Goal: Check status

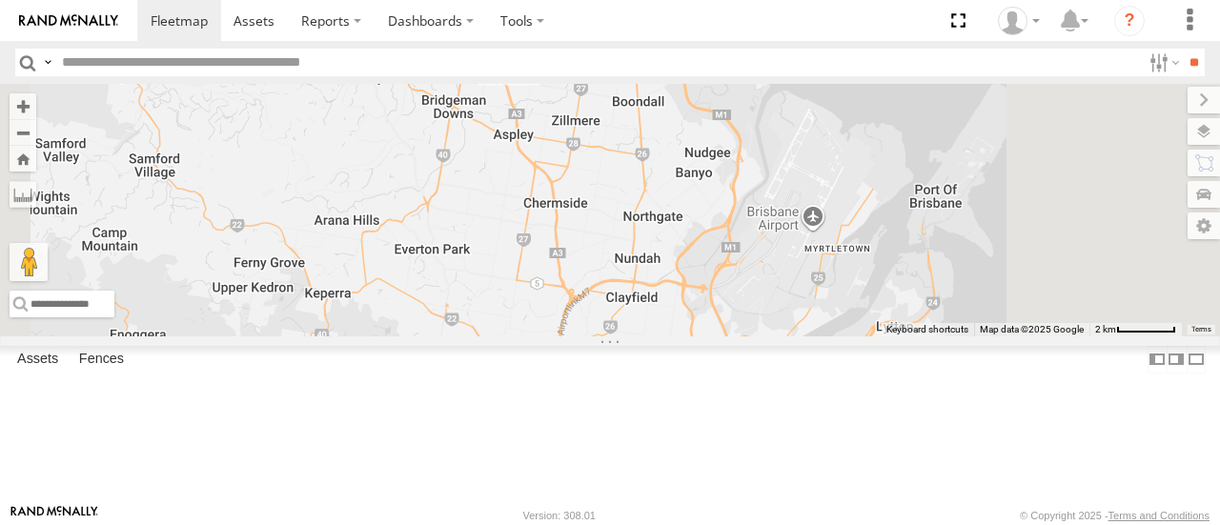
drag, startPoint x: 0, startPoint y: 0, endPoint x: 682, endPoint y: 155, distance: 699.7
click at [682, 155] on div "Tom - 571IW2" at bounding box center [610, 210] width 1220 height 252
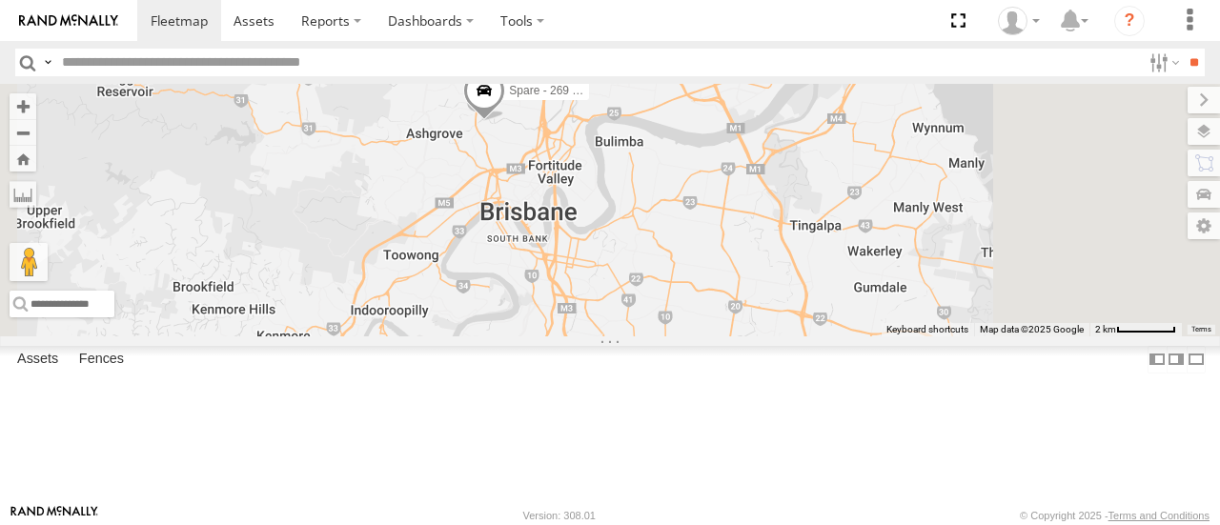
drag, startPoint x: 688, startPoint y: 324, endPoint x: 686, endPoint y: 132, distance: 191.5
click at [686, 132] on div "[PERSON_NAME] - 571IW2 [PERSON_NAME] - 349FB3 [PERSON_NAME] - 063 EB2 Spare - 2…" at bounding box center [610, 210] width 1220 height 252
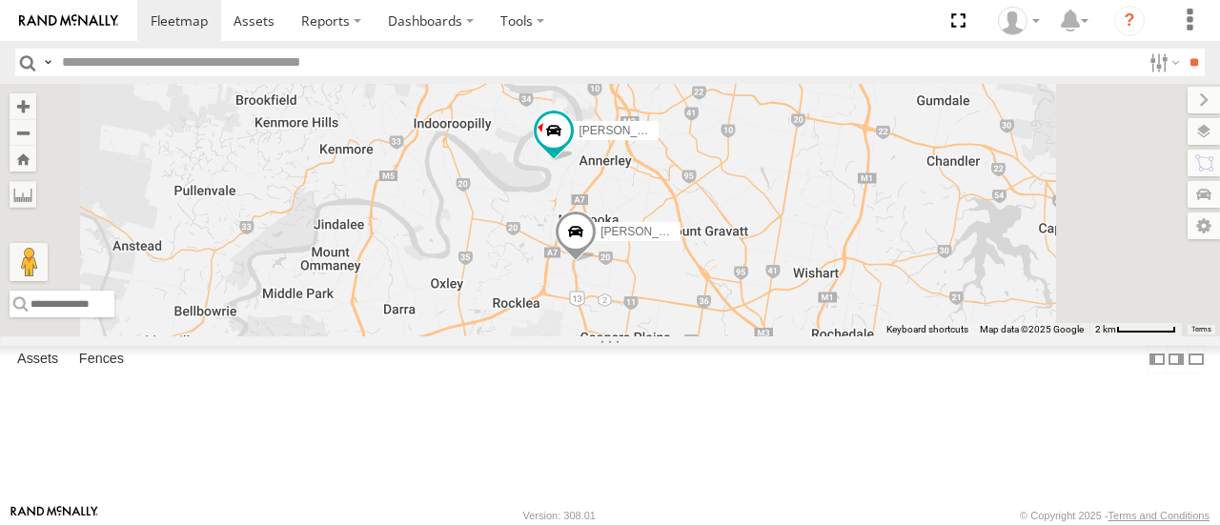
drag, startPoint x: 827, startPoint y: 381, endPoint x: 895, endPoint y: 275, distance: 125.6
click at [895, 275] on div "[PERSON_NAME] - 571IW2 [PERSON_NAME] - 349FB3 [PERSON_NAME] - 063 EB2 Spare - 2…" at bounding box center [610, 210] width 1220 height 252
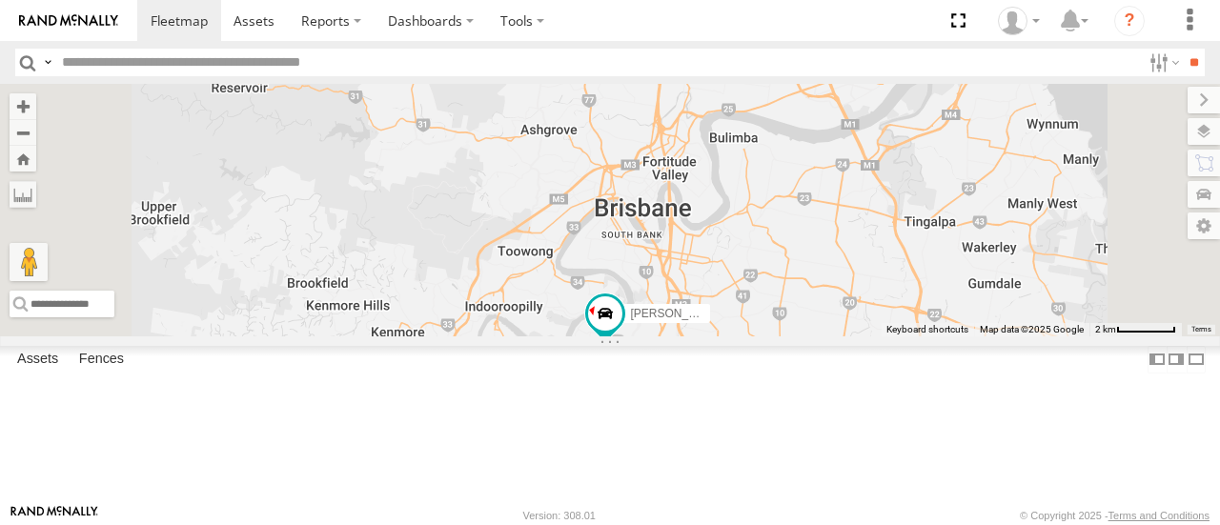
drag, startPoint x: 680, startPoint y: 230, endPoint x: 732, endPoint y: 439, distance: 215.9
click at [732, 335] on div "[PERSON_NAME]- 817BG4 [PERSON_NAME] - 017IP4" at bounding box center [610, 210] width 1220 height 252
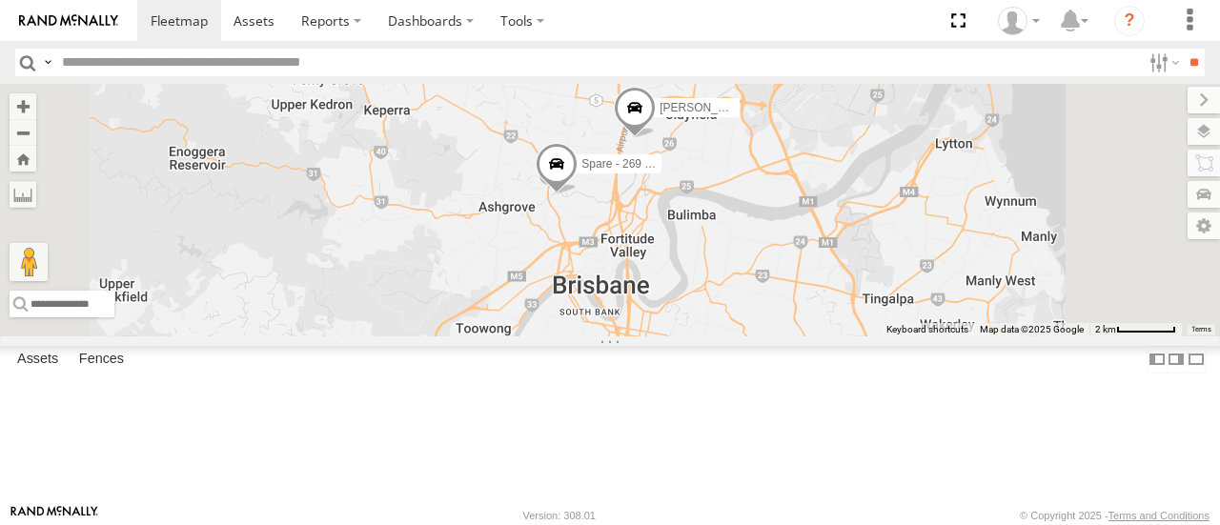
drag, startPoint x: 808, startPoint y: 302, endPoint x: 758, endPoint y: 354, distance: 71.4
click at [758, 335] on div "[PERSON_NAME]- 817BG4 [PERSON_NAME] - 017IP4 [PERSON_NAME] - 349FB3 [PERSON_NAM…" at bounding box center [610, 210] width 1220 height 252
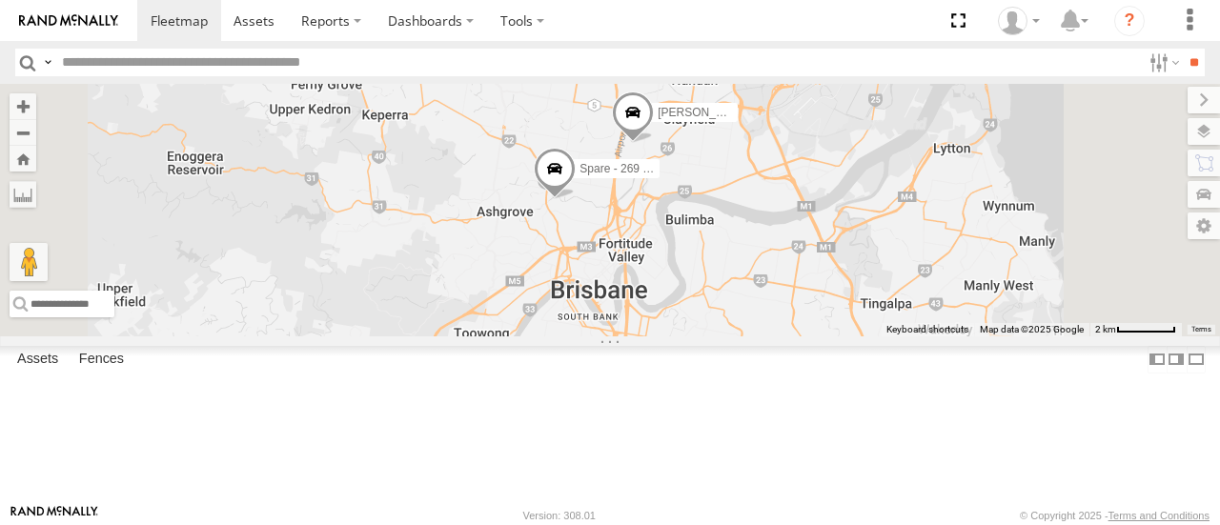
drag, startPoint x: 758, startPoint y: 354, endPoint x: 834, endPoint y: 205, distance: 166.6
click at [834, 205] on div "[PERSON_NAME]- 817BG4 [PERSON_NAME] - 017IP4 [PERSON_NAME] - 349FB3 [PERSON_NAM…" at bounding box center [610, 210] width 1220 height 252
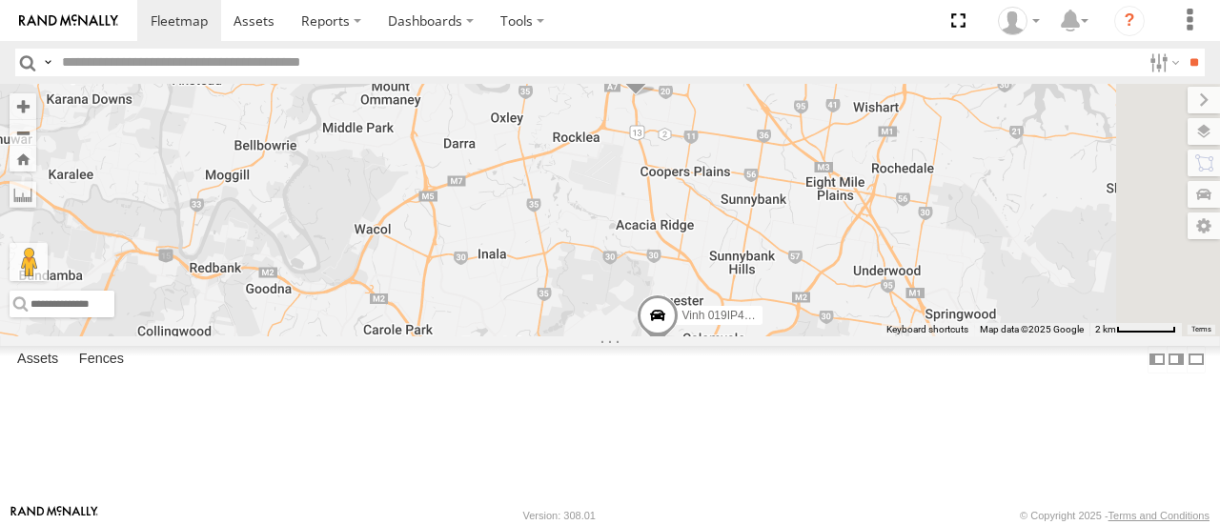
drag, startPoint x: 859, startPoint y: 294, endPoint x: 724, endPoint y: 232, distance: 149.2
click at [724, 232] on div "[PERSON_NAME]- 817BG4 [PERSON_NAME] - 017IP4 [PERSON_NAME] - 349FB3 [PERSON_NAM…" at bounding box center [610, 210] width 1220 height 252
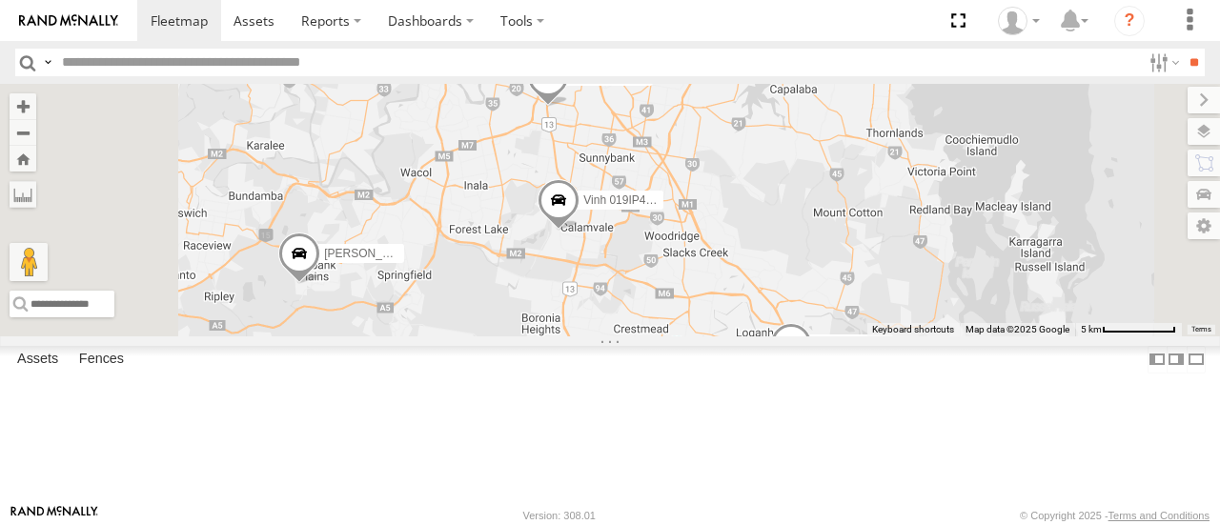
drag, startPoint x: 747, startPoint y: 312, endPoint x: 739, endPoint y: 270, distance: 42.6
click at [739, 270] on div "[PERSON_NAME]- 817BG4 [PERSON_NAME] - 017IP4 [PERSON_NAME] - 349FB3 [PERSON_NAM…" at bounding box center [610, 210] width 1220 height 252
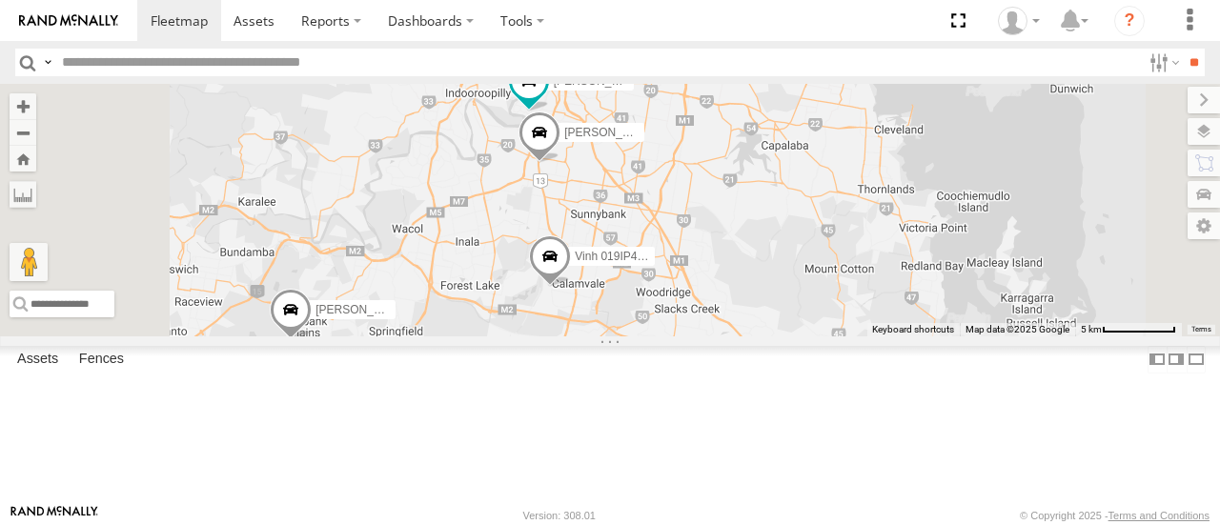
drag, startPoint x: 735, startPoint y: 278, endPoint x: 728, endPoint y: 346, distance: 68.0
click at [728, 335] on div "[PERSON_NAME]- 817BG4 [PERSON_NAME] - 017IP4 [PERSON_NAME] - 349FB3 [PERSON_NAM…" at bounding box center [610, 210] width 1220 height 252
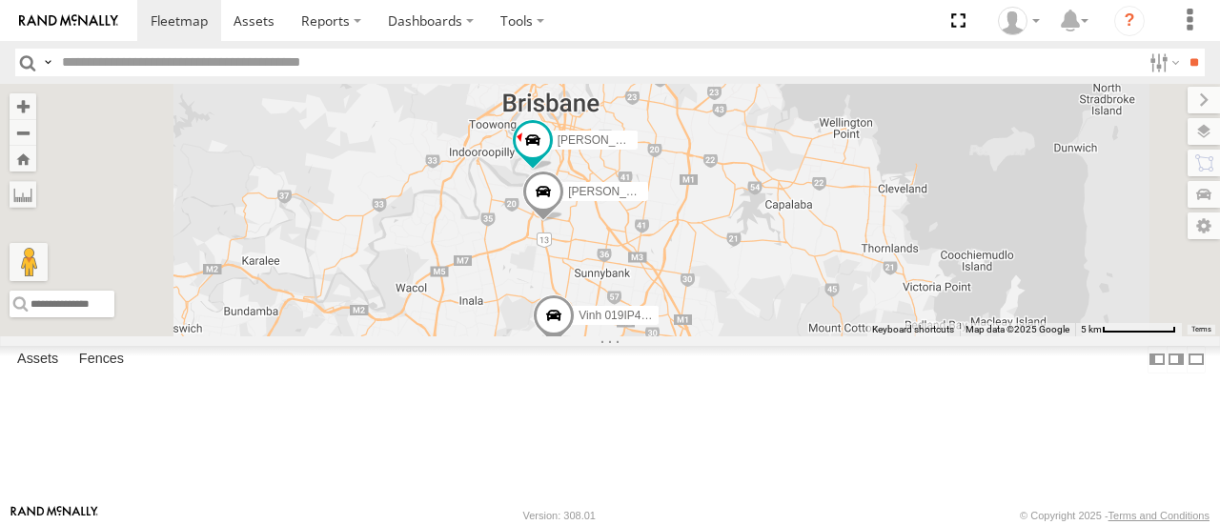
drag, startPoint x: 734, startPoint y: 262, endPoint x: 739, endPoint y: 329, distance: 66.9
click at [739, 329] on div "[PERSON_NAME]- 817BG4 [PERSON_NAME] - 017IP4 [PERSON_NAME] - 349FB3 [PERSON_NAM…" at bounding box center [610, 210] width 1220 height 252
